Goal: Information Seeking & Learning: Understand process/instructions

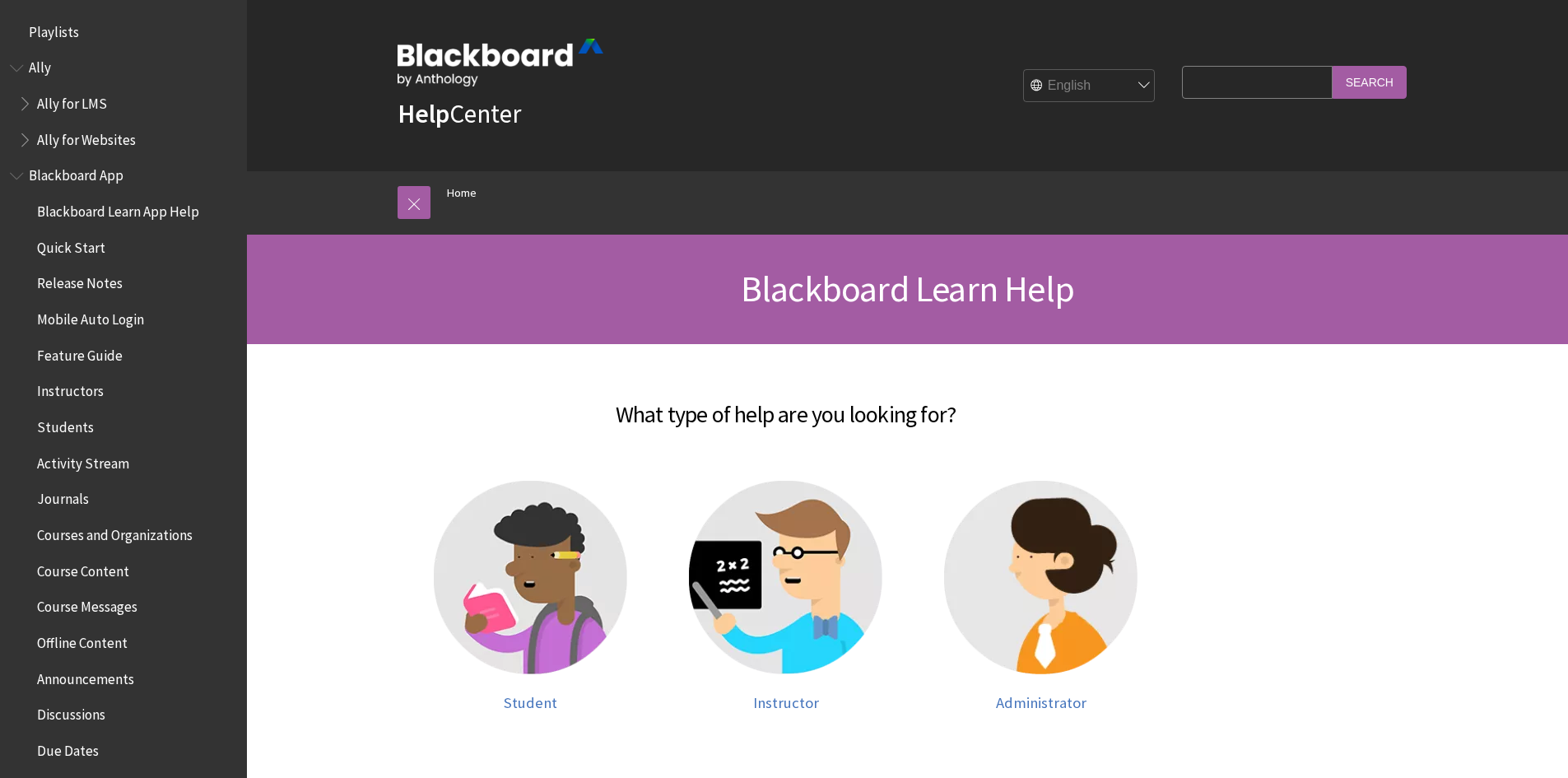
scroll to position [1396, 0]
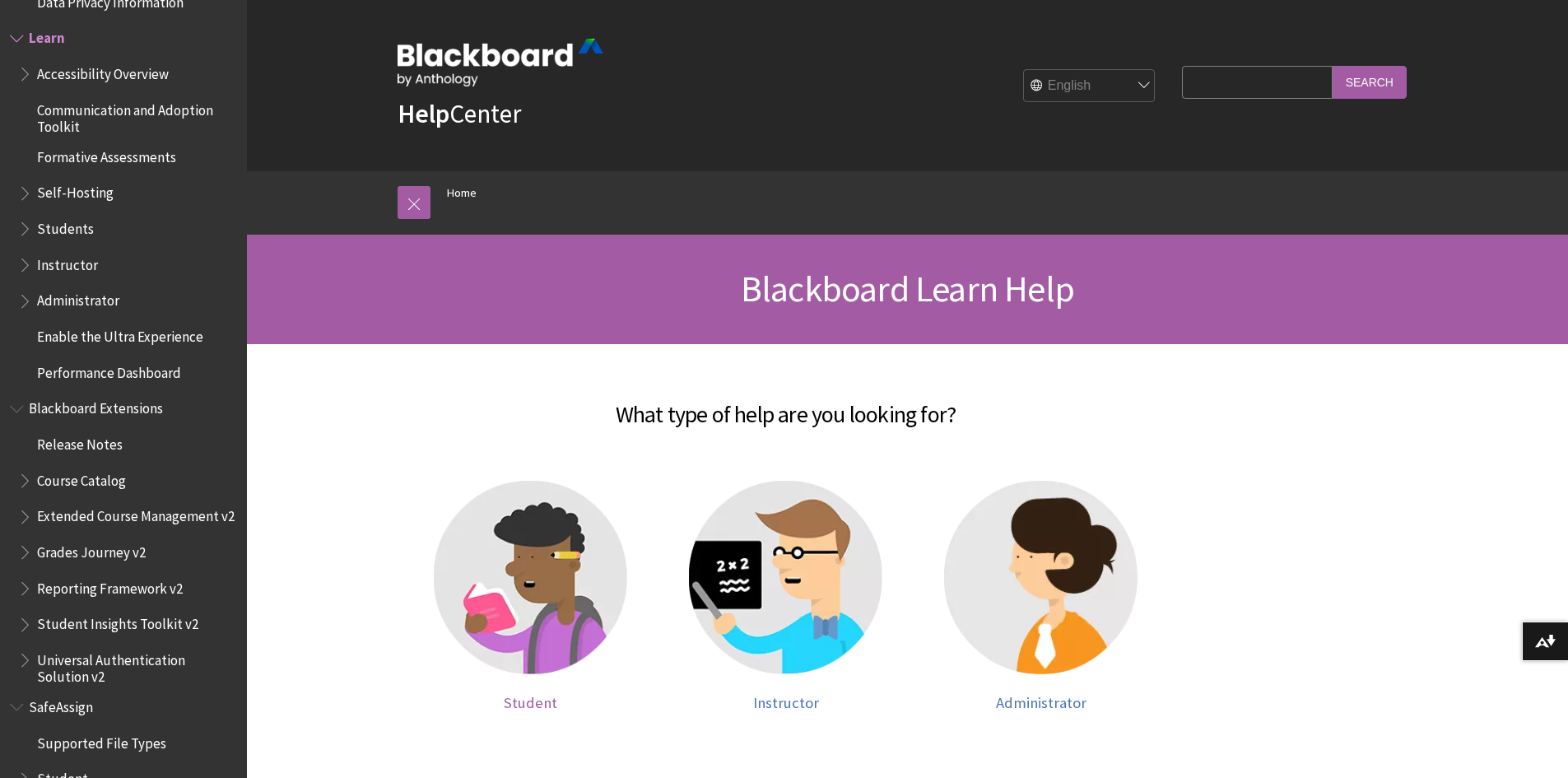
click at [532, 574] on img at bounding box center [530, 577] width 193 height 193
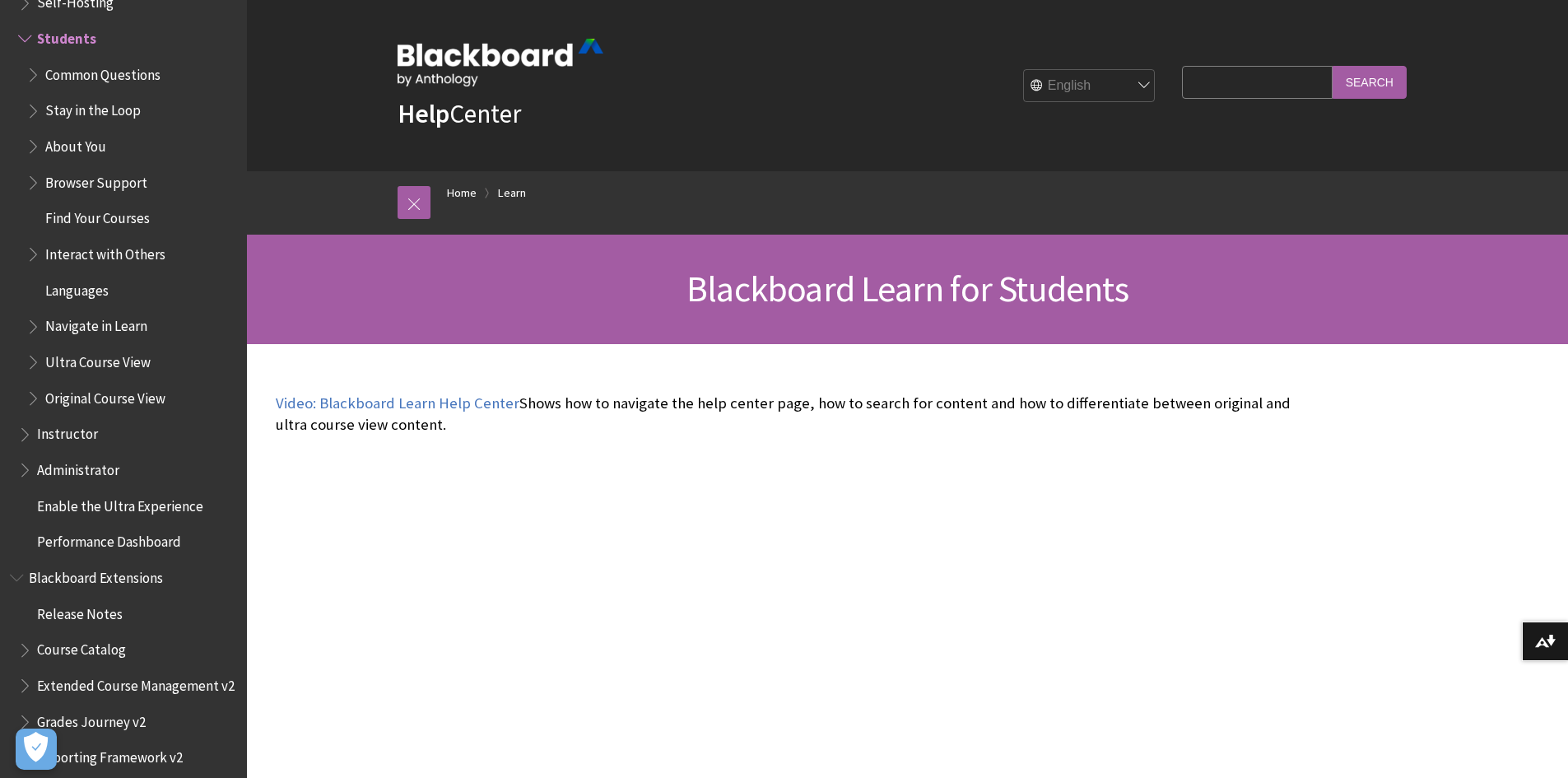
click at [1130, 89] on select "English عربية Català Cymraeg Deutsch Español Suomi Français עברית Italiano 日本語 …" at bounding box center [1089, 86] width 132 height 33
click at [420, 206] on link at bounding box center [413, 202] width 33 height 33
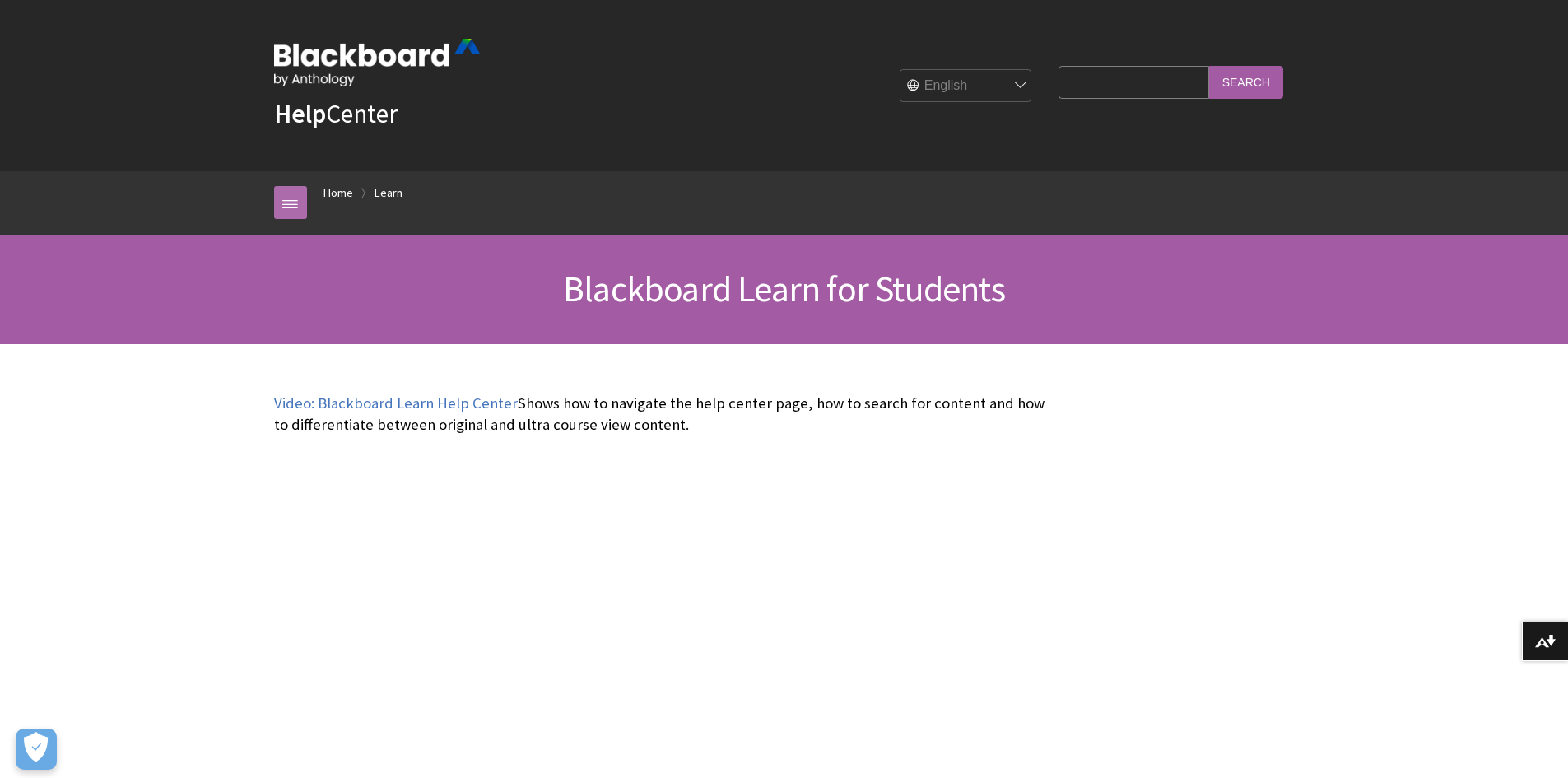
click at [288, 208] on link at bounding box center [290, 202] width 33 height 33
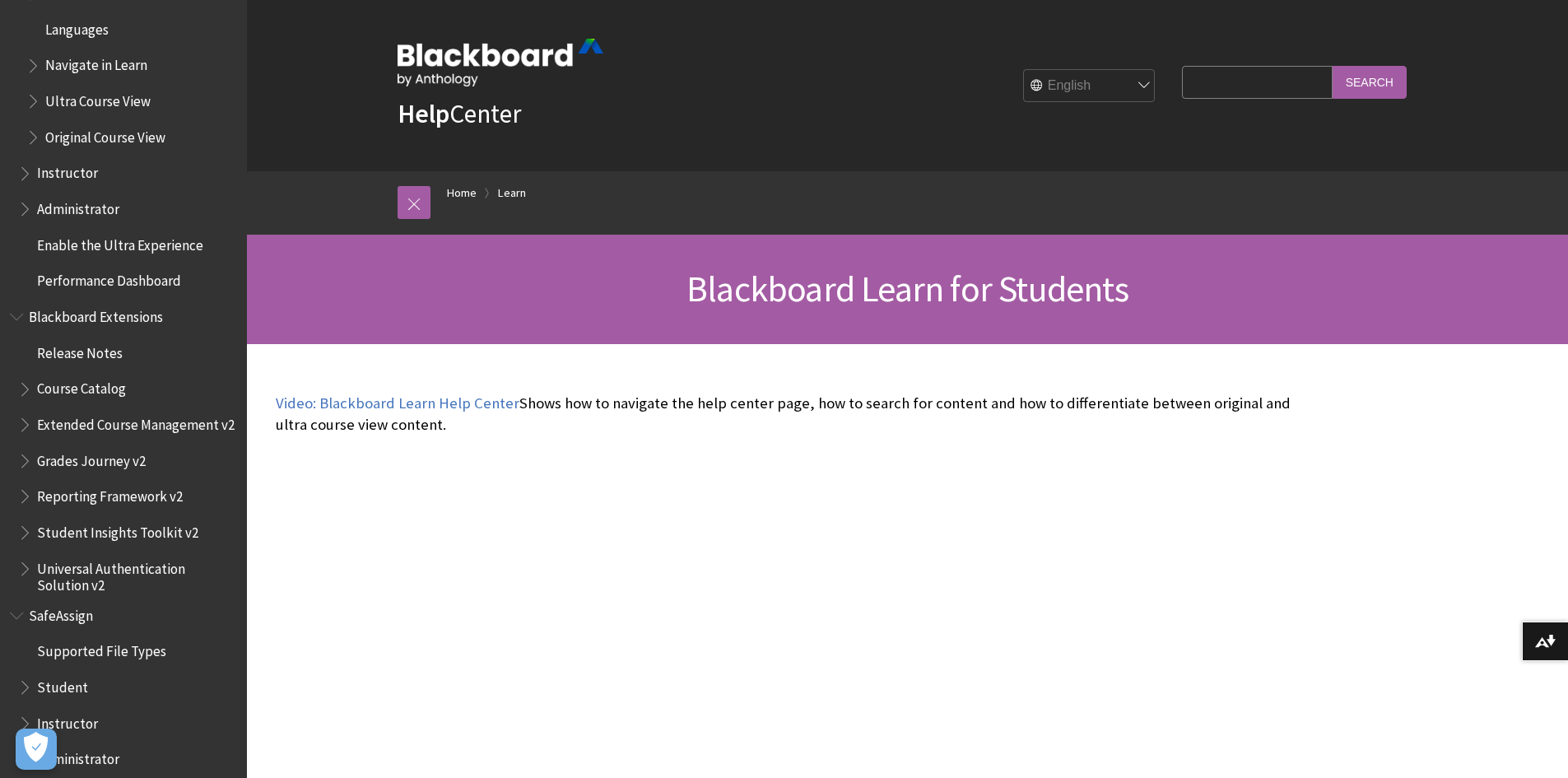
scroll to position [1871, 0]
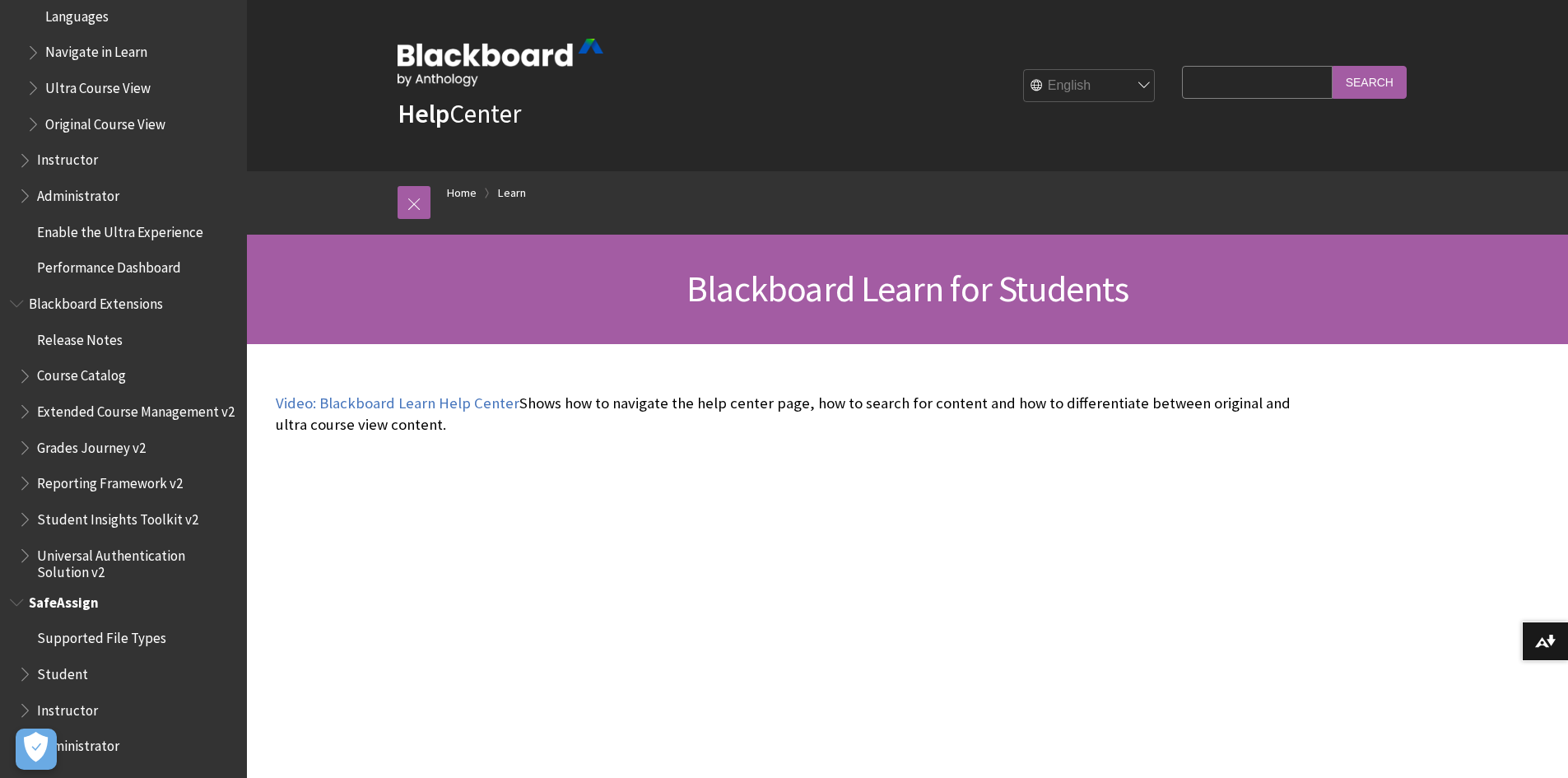
click at [66, 677] on span "Student" at bounding box center [62, 671] width 51 height 22
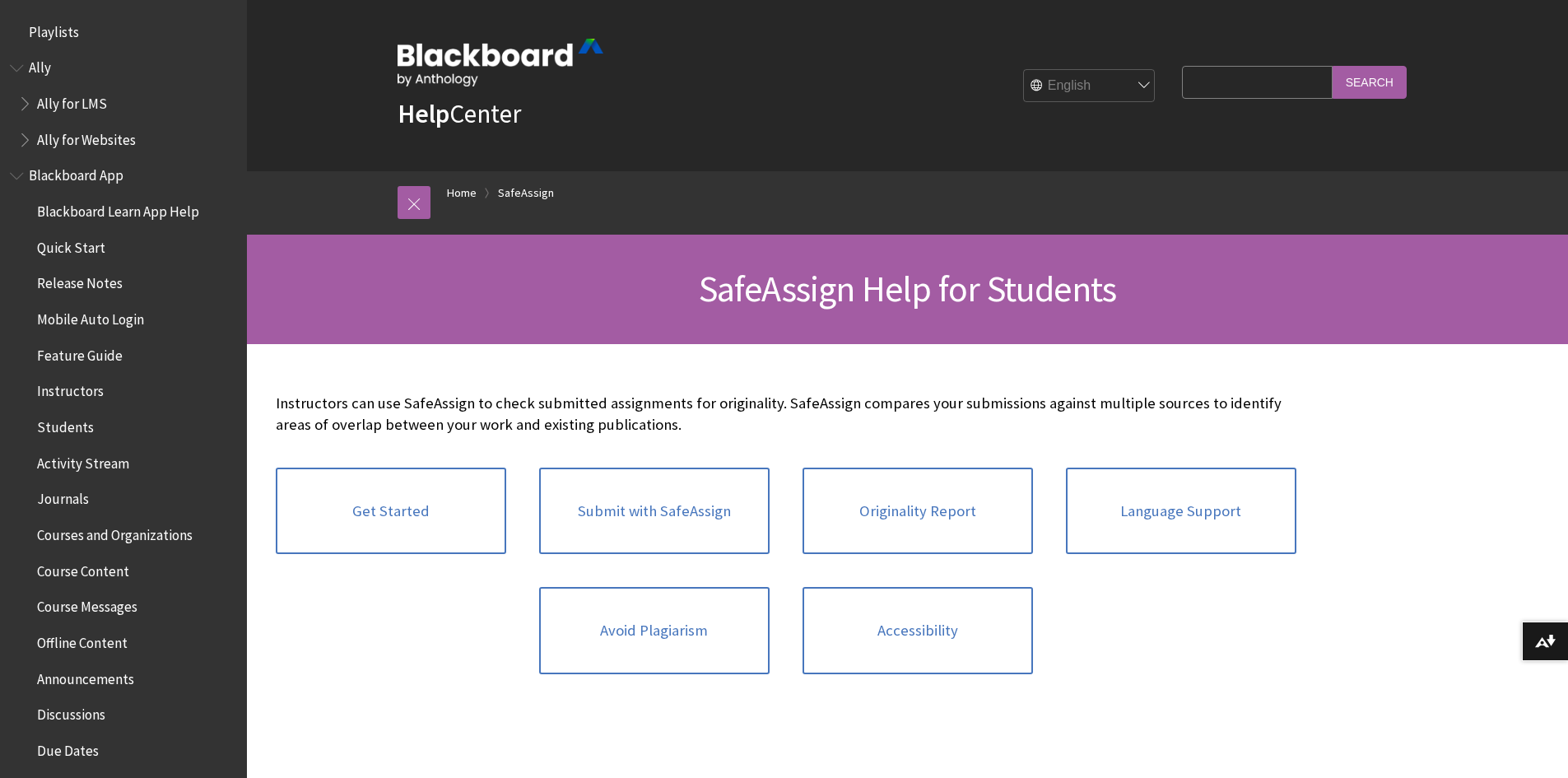
scroll to position [1727, 0]
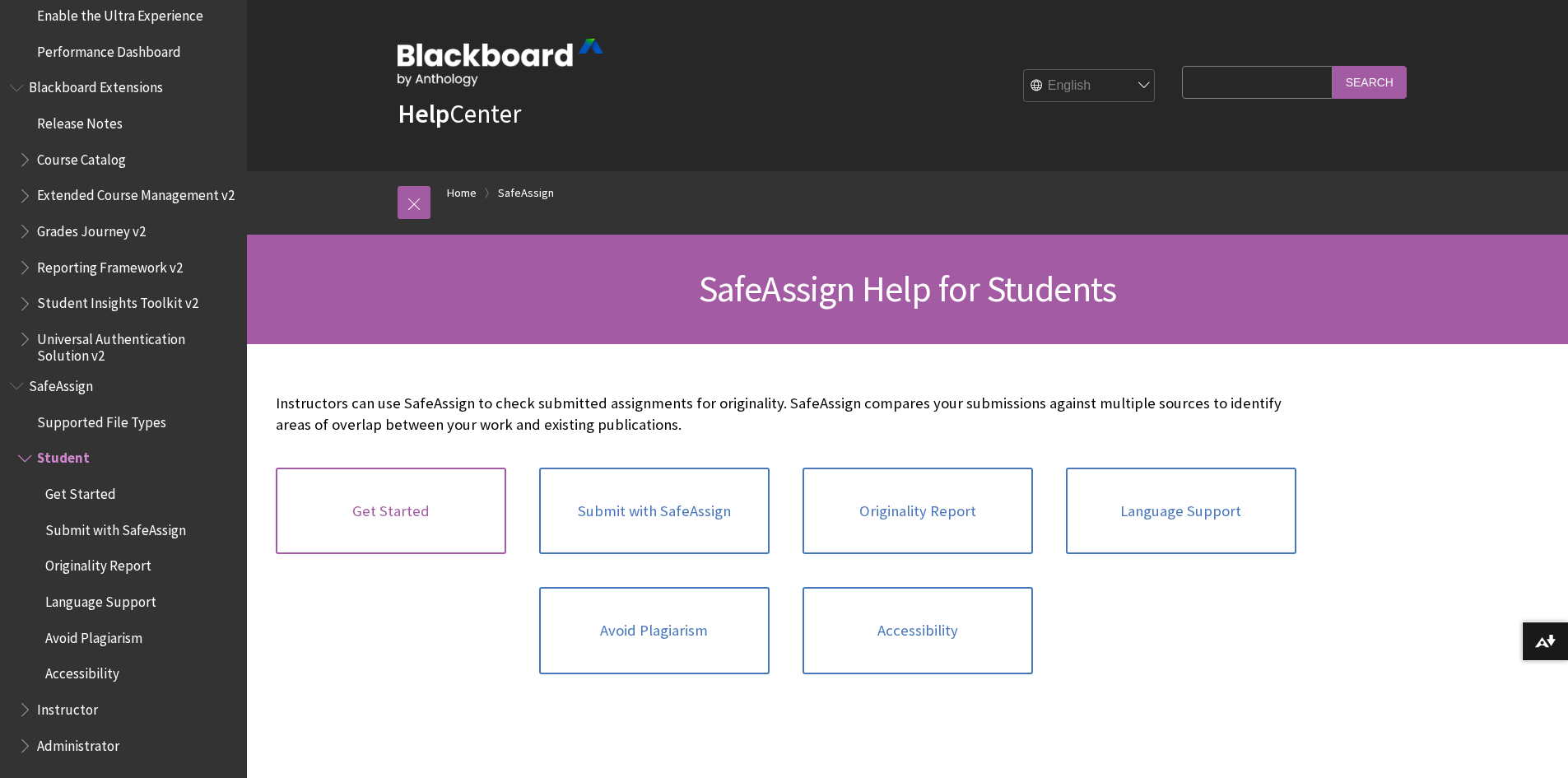
click at [392, 511] on link "Get Started" at bounding box center [391, 512] width 230 height 87
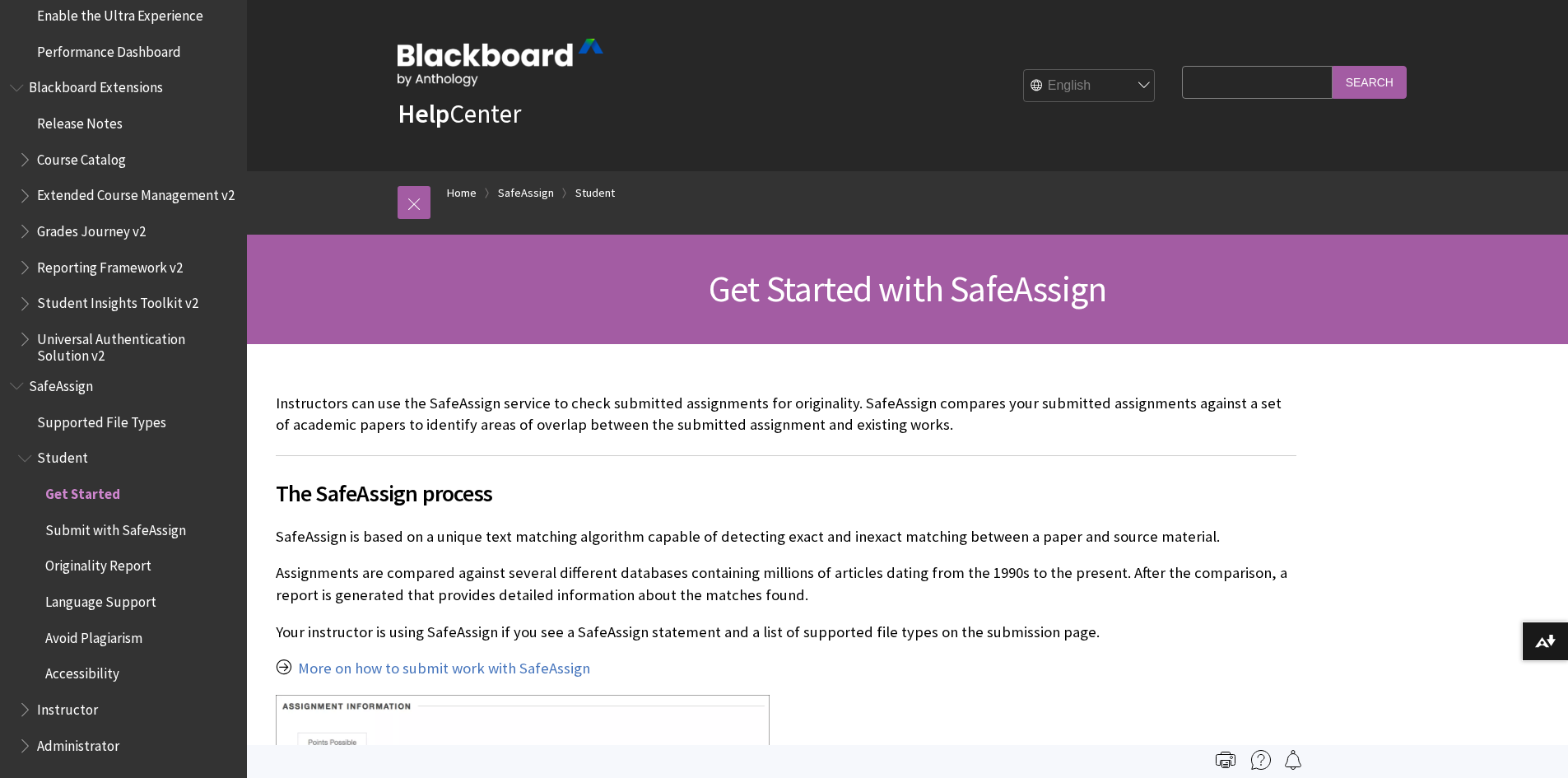
click at [1105, 101] on select "English عربية Català Cymraeg Deutsch Español Suomi Français עברית Italiano 日本語 …" at bounding box center [1089, 86] width 132 height 33
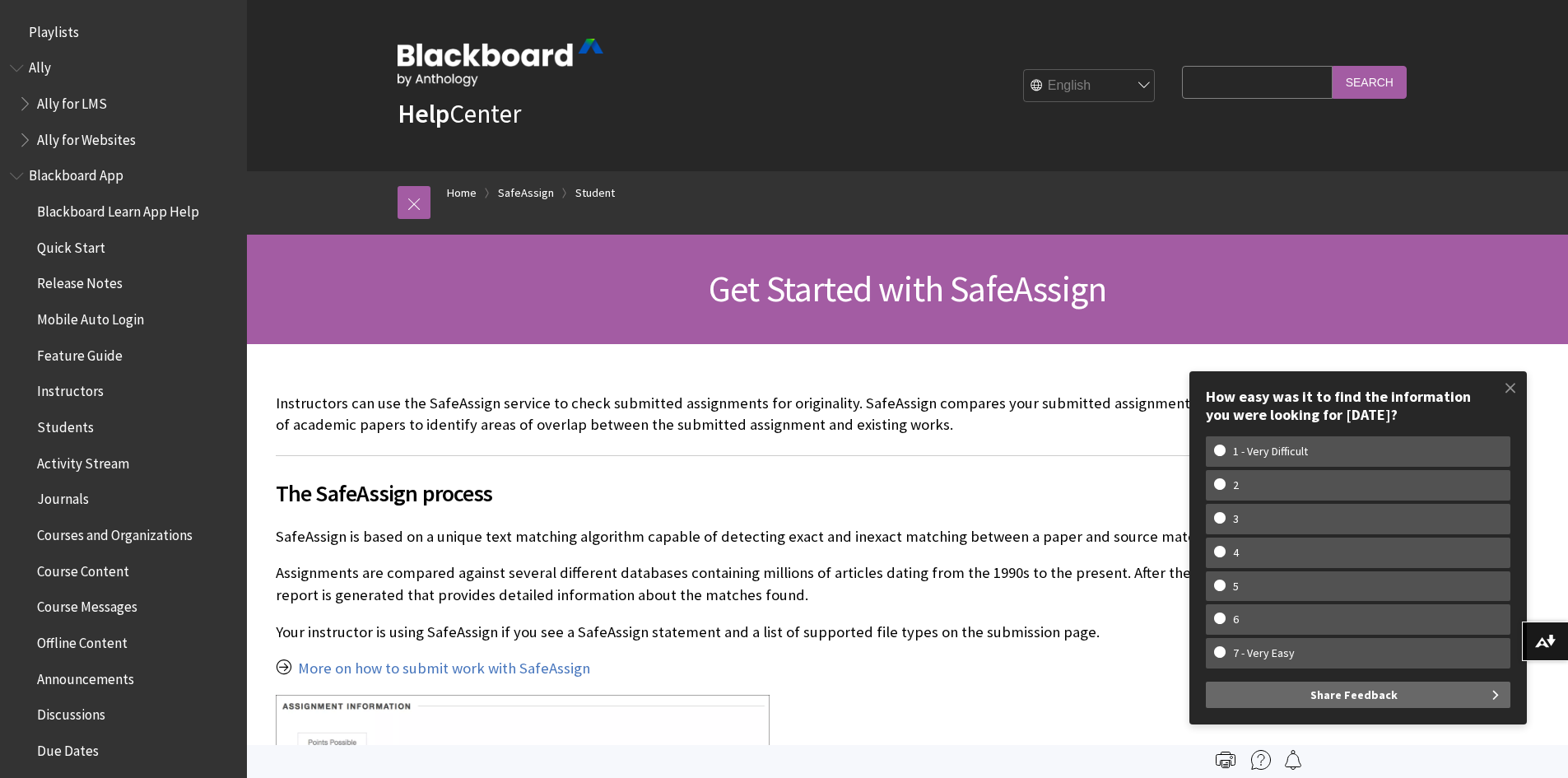
click at [61, 415] on span "Students" at bounding box center [66, 424] width 57 height 22
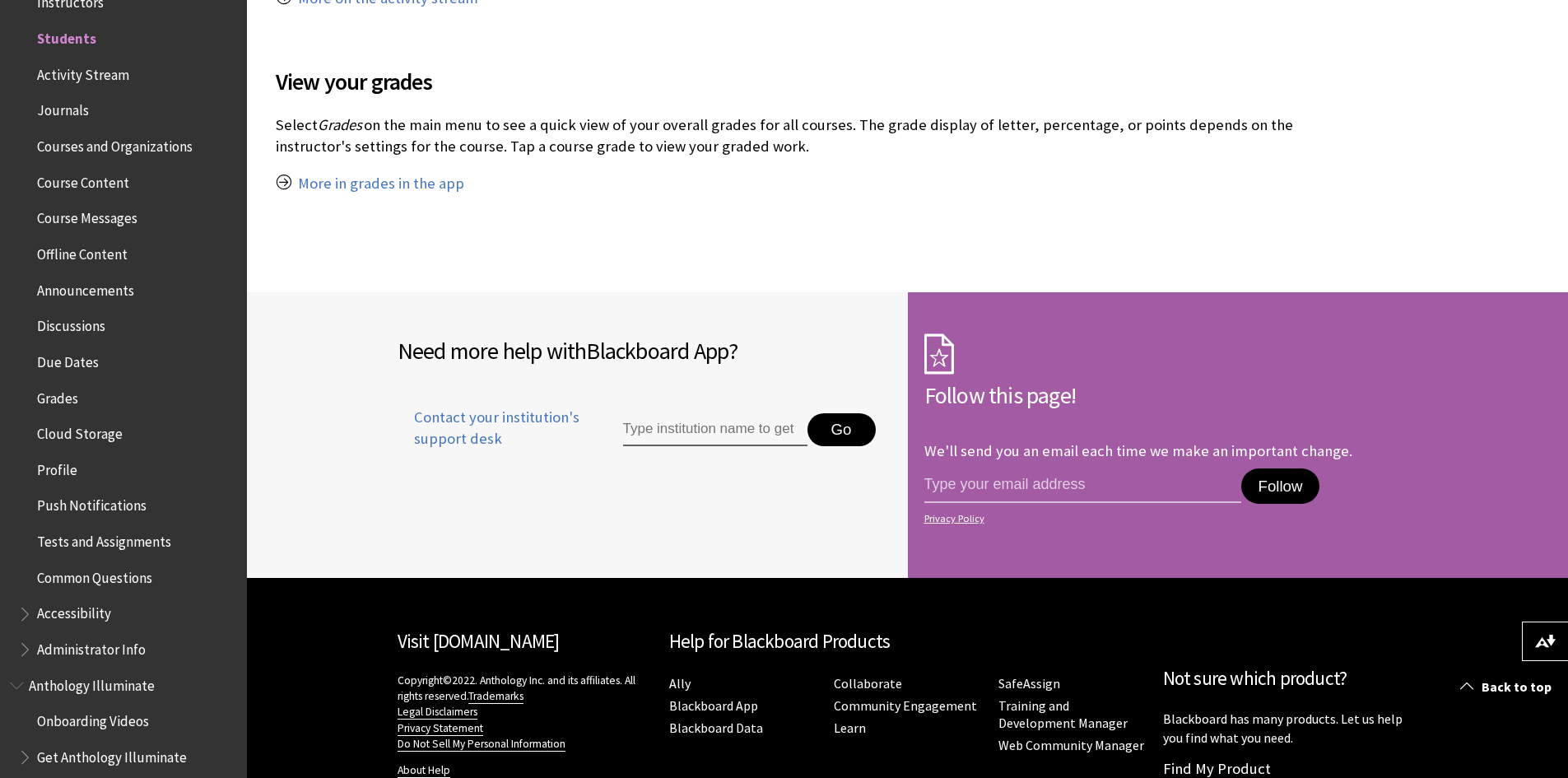
scroll to position [1808, 0]
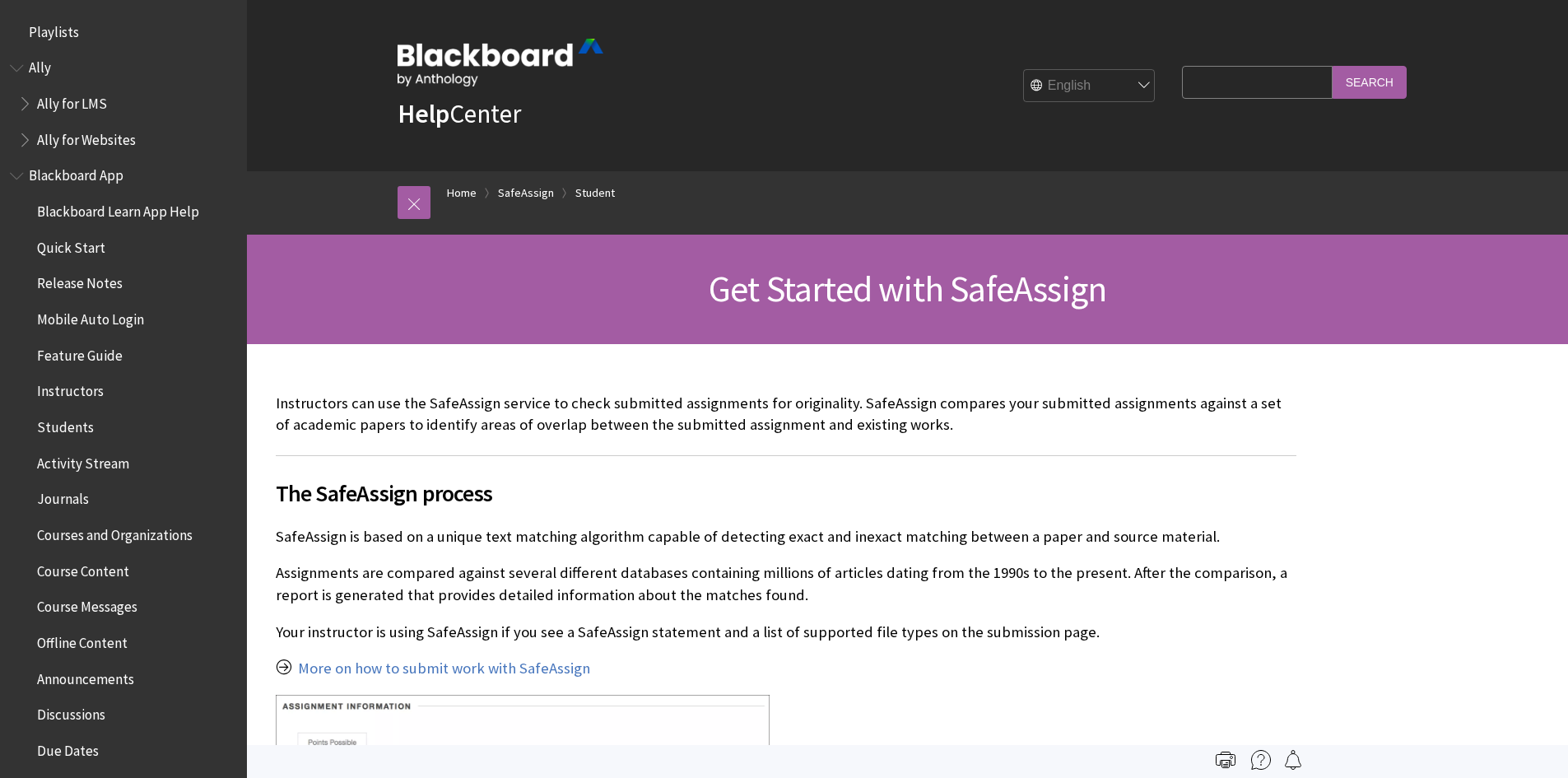
scroll to position [1727, 0]
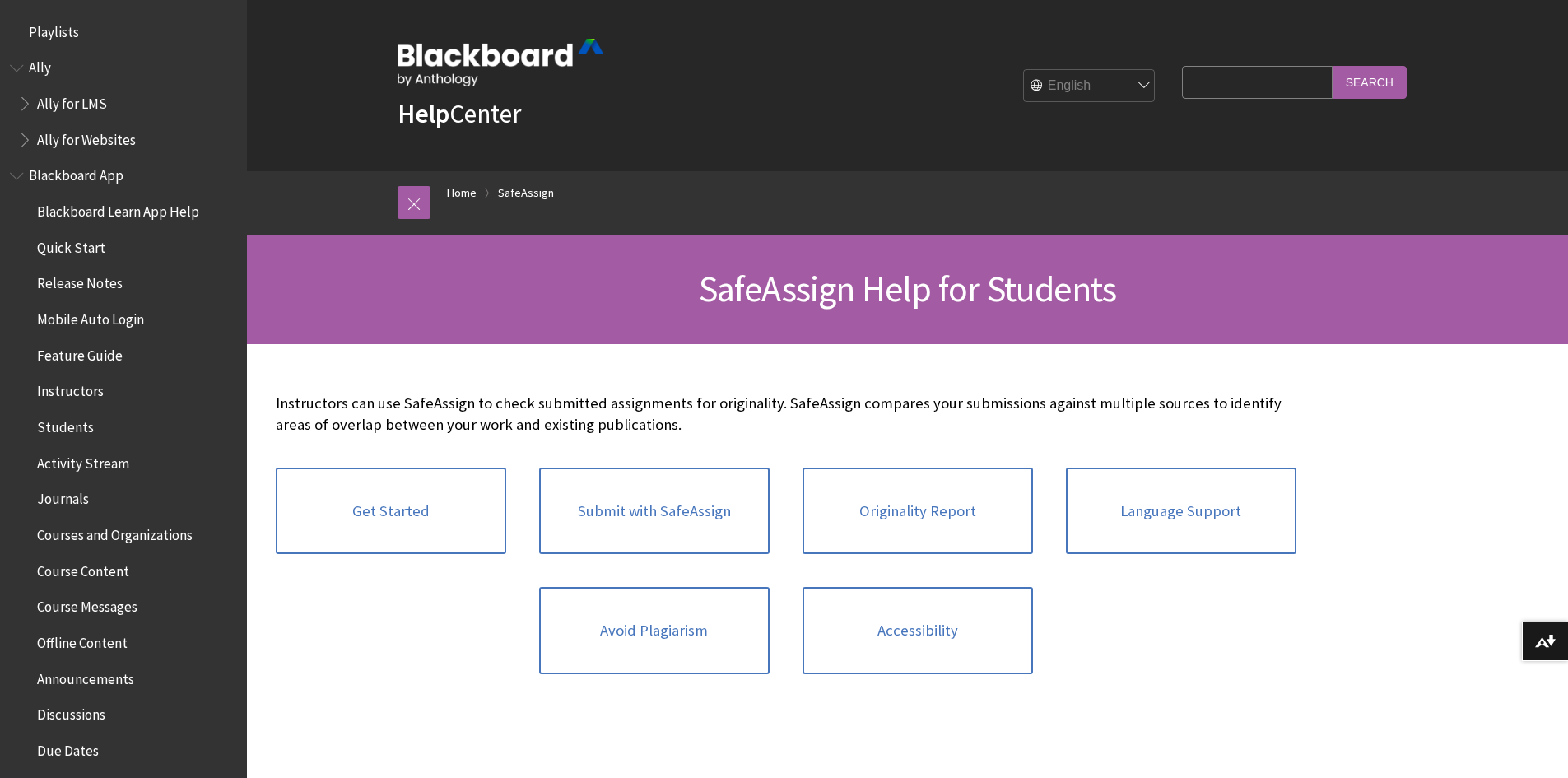
scroll to position [1727, 0]
